Goal: Register for event/course

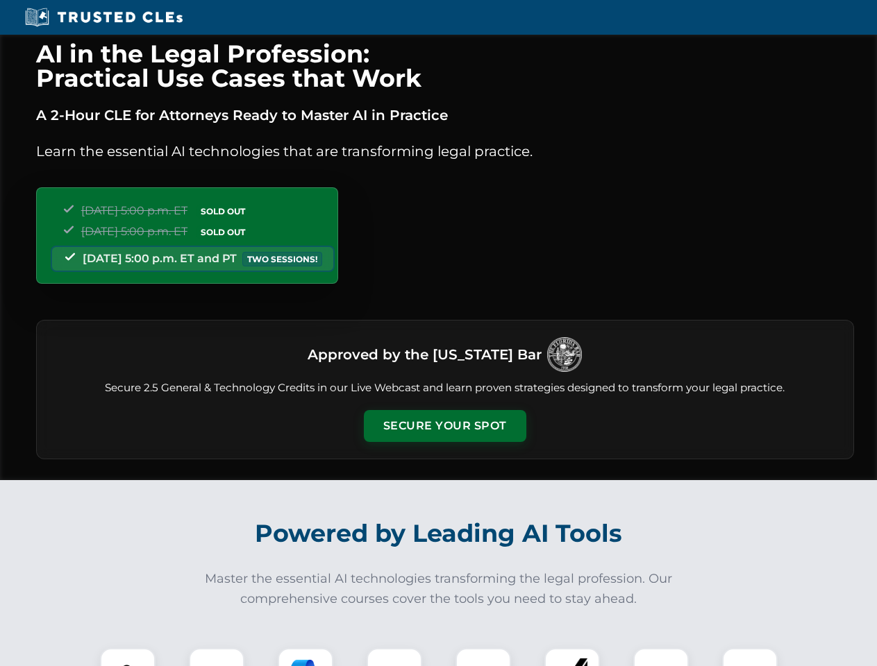
click at [444, 426] on button "Secure Your Spot" at bounding box center [445, 426] width 162 height 32
click at [128, 657] on img at bounding box center [128, 676] width 40 height 40
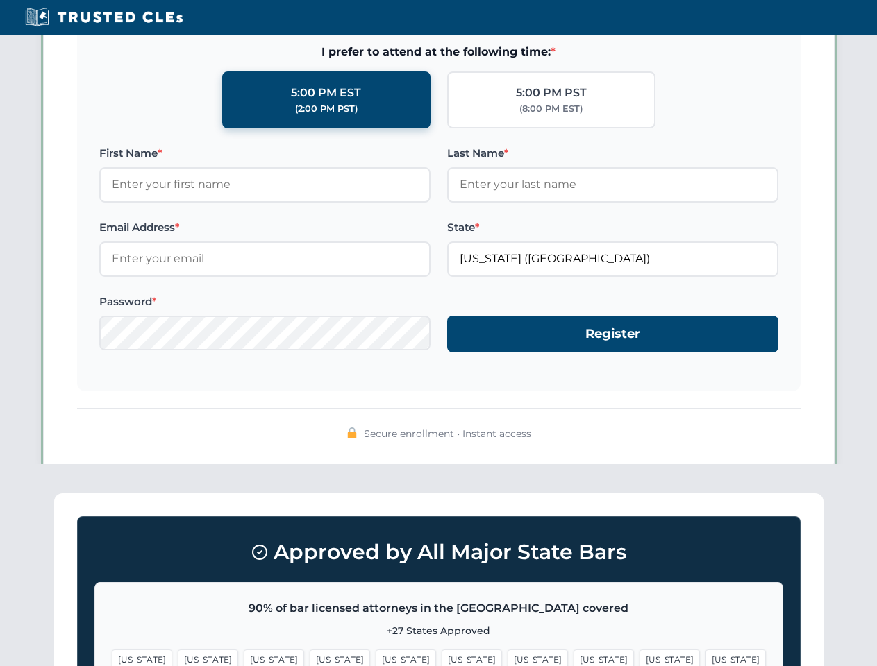
click at [507, 657] on span "[US_STATE]" at bounding box center [537, 660] width 60 height 20
click at [639, 657] on span "[US_STATE]" at bounding box center [669, 660] width 60 height 20
